Goal: Task Accomplishment & Management: Complete application form

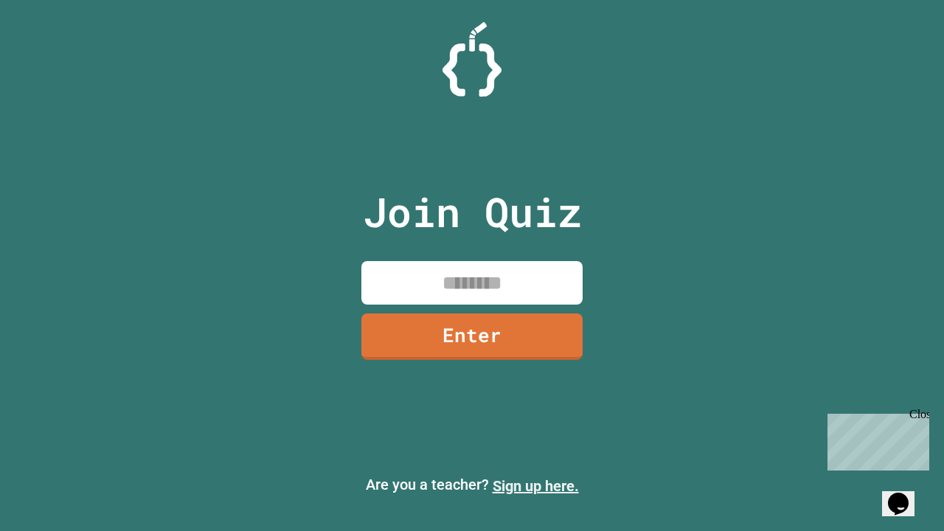
click at [535, 486] on link "Sign up here." at bounding box center [536, 486] width 86 height 18
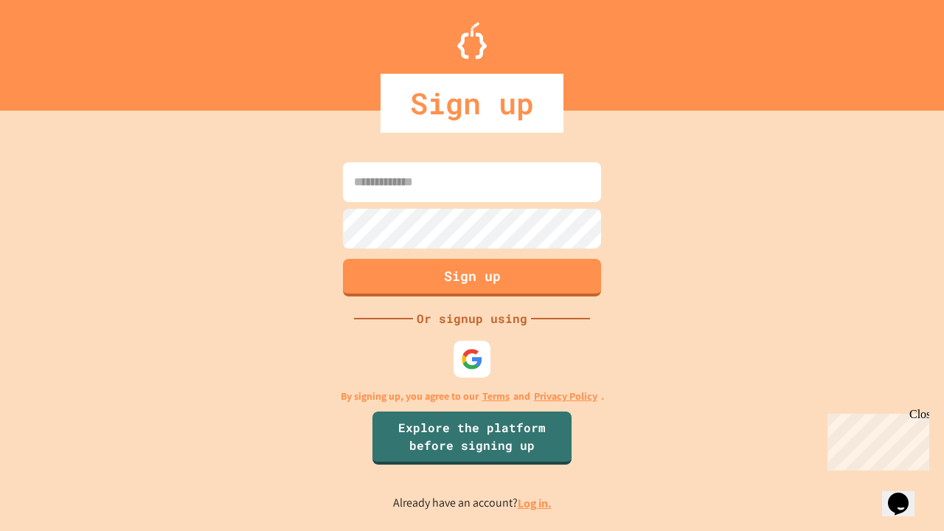
click at [535, 503] on link "Log in." at bounding box center [535, 503] width 34 height 15
